Goal: Transaction & Acquisition: Purchase product/service

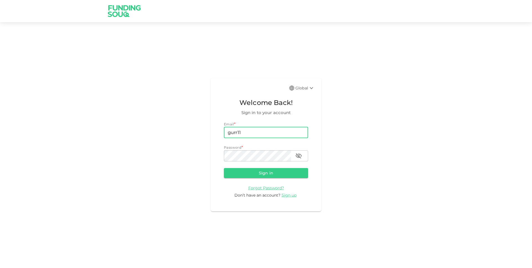
type input "[EMAIL_ADDRESS][DOMAIN_NAME]"
click at [224, 168] on button "Sign in" at bounding box center [266, 173] width 84 height 10
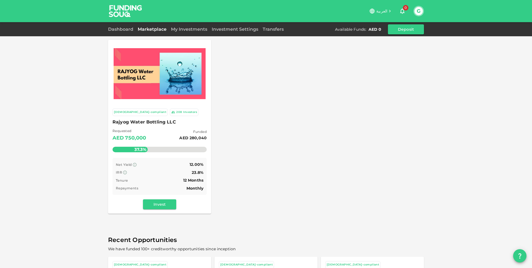
click at [157, 121] on span "Rajyog Water Bottling LLC" at bounding box center [159, 122] width 94 height 8
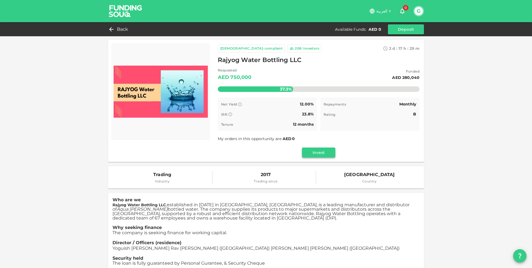
click at [326, 151] on button "Invest" at bounding box center [318, 153] width 33 height 10
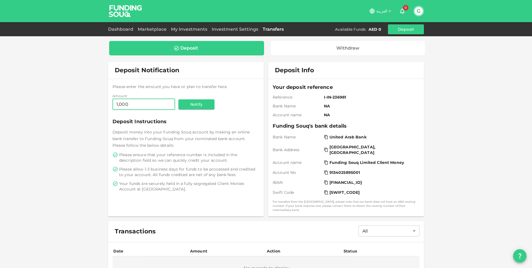
type input "1,000"
click at [210, 136] on span "Deposit money into your Funding Souq account by making an online bank transfer …" at bounding box center [180, 139] width 137 height 18
click at [193, 107] on button "Notify" at bounding box center [196, 104] width 36 height 10
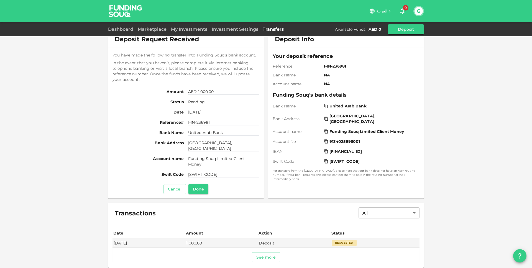
scroll to position [52, 0]
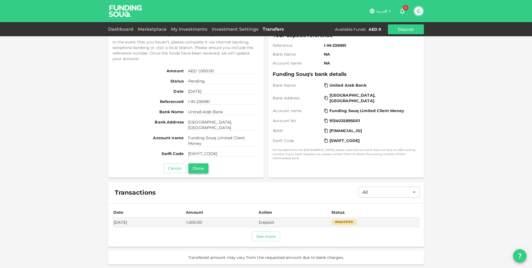
click at [200, 167] on button "Done" at bounding box center [198, 168] width 20 height 10
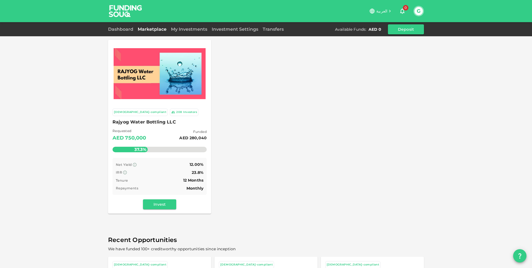
scroll to position [0, 0]
click at [187, 27] on link "My Investments" at bounding box center [189, 29] width 41 height 5
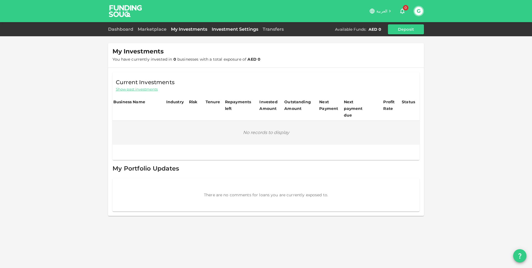
click at [220, 30] on link "Investment Settings" at bounding box center [234, 29] width 51 height 5
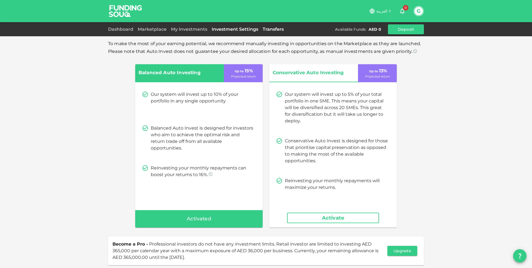
click at [260, 30] on link "Transfers" at bounding box center [272, 29] width 25 height 5
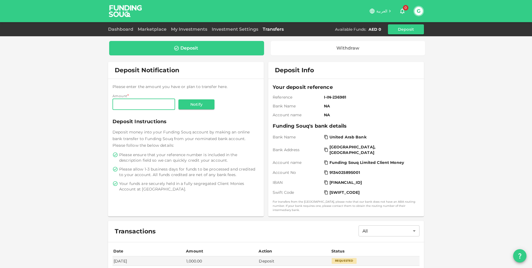
scroll to position [35, 0]
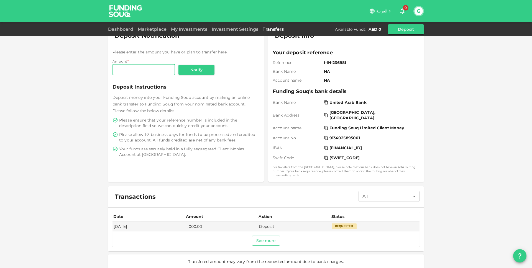
click at [262, 236] on button "See more" at bounding box center [266, 241] width 29 height 10
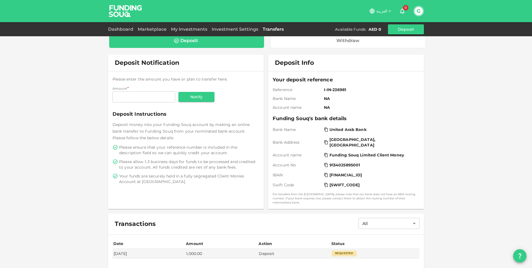
scroll to position [0, 0]
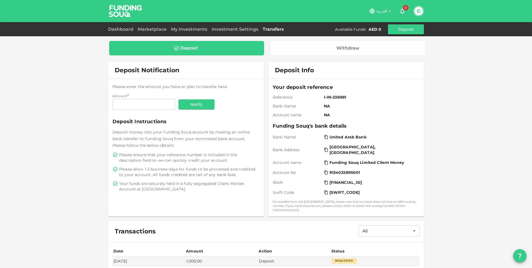
click at [390, 25] on button "Deposit" at bounding box center [406, 29] width 36 height 10
click at [218, 49] on div "Deposit" at bounding box center [187, 48] width 146 height 6
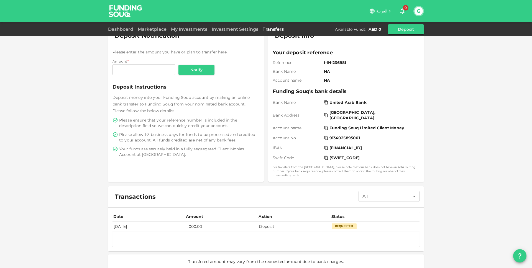
click at [271, 222] on td "Deposit" at bounding box center [293, 226] width 73 height 9
